Goal: Task Accomplishment & Management: Manage account settings

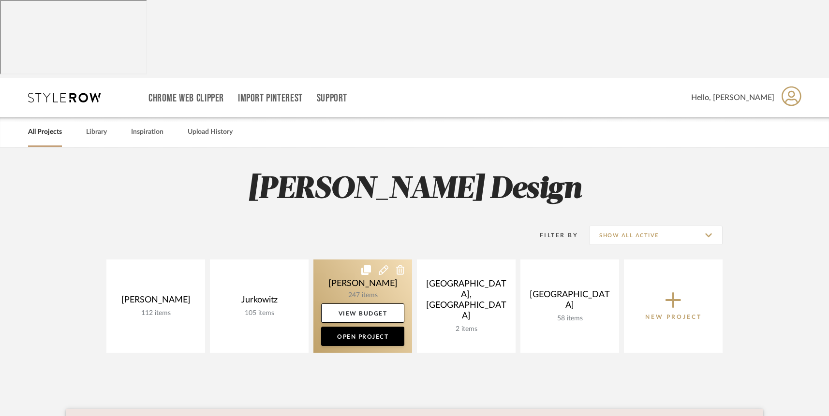
click at [369, 260] on link at bounding box center [362, 306] width 99 height 93
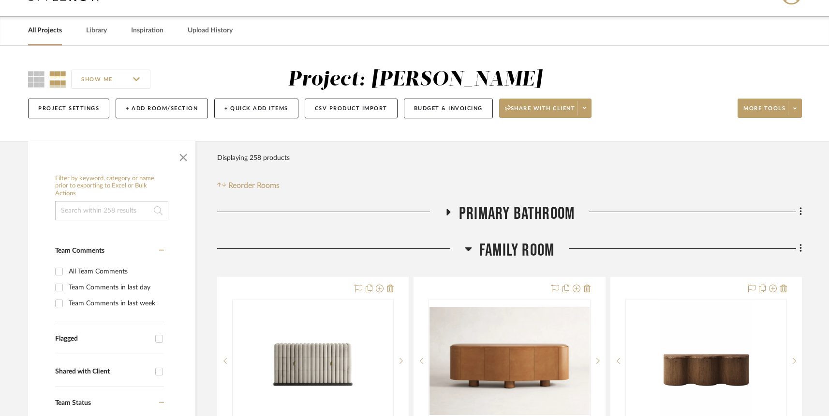
scroll to position [168, 0]
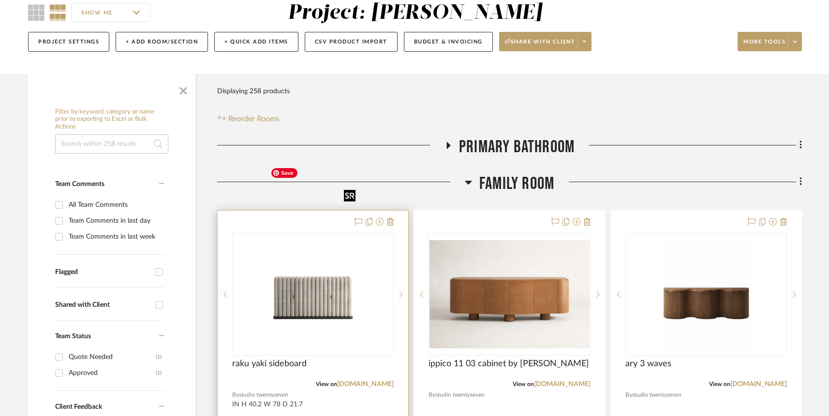
click at [267, 262] on img "0" at bounding box center [312, 294] width 93 height 121
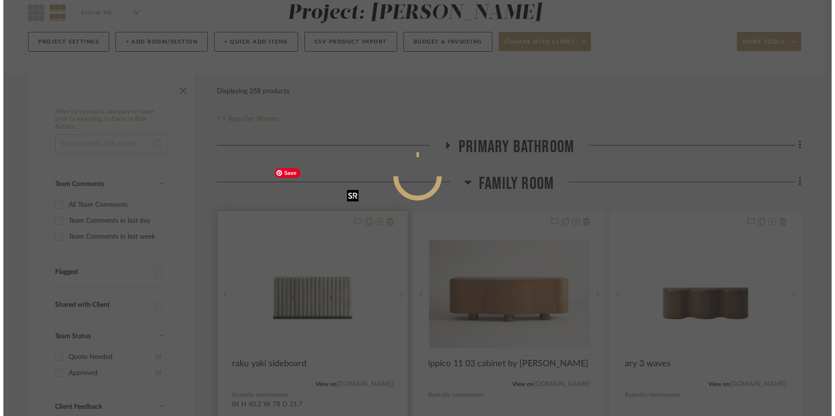
scroll to position [0, 0]
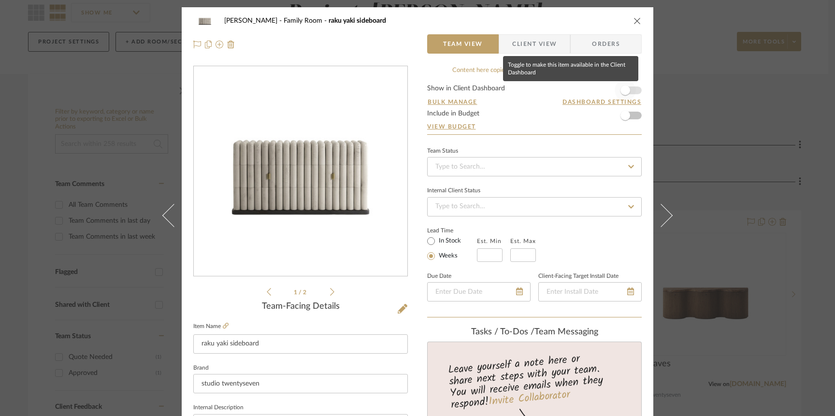
click at [621, 91] on span "button" at bounding box center [626, 91] width 10 height 10
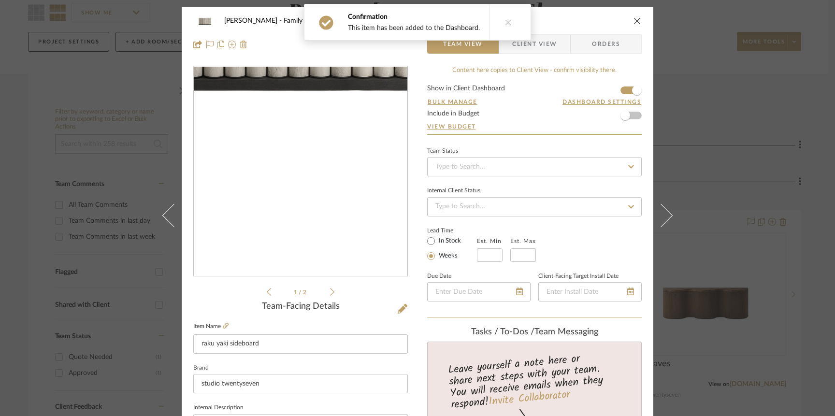
click at [312, 260] on img "0" at bounding box center [300, 172] width 161 height 210
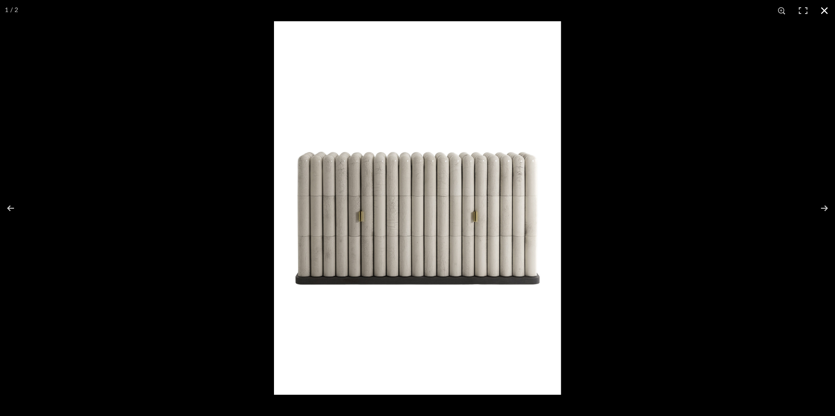
click at [212, 174] on div at bounding box center [417, 208] width 835 height 416
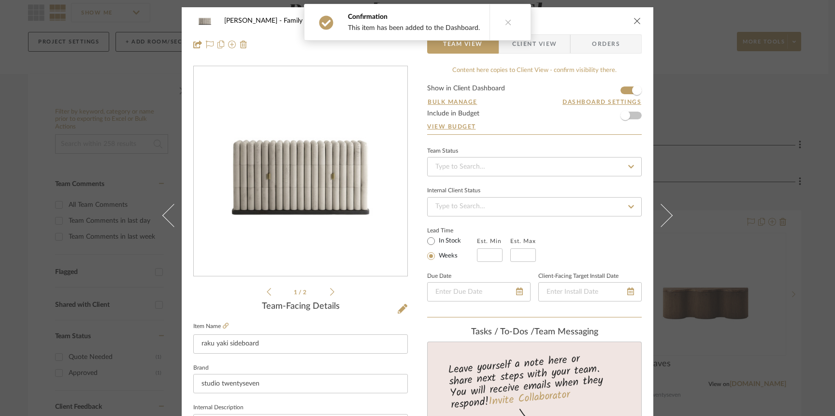
click at [634, 23] on icon "close" at bounding box center [638, 21] width 8 height 8
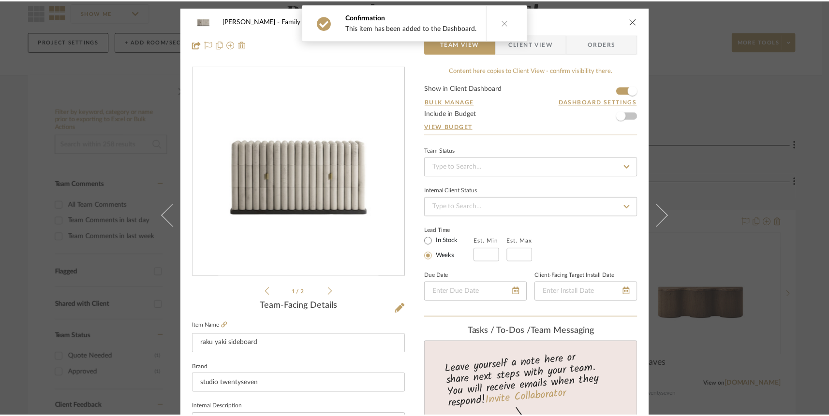
scroll to position [168, 0]
